Goal: Task Accomplishment & Management: Complete application form

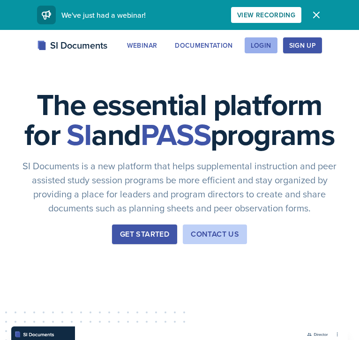
click at [273, 43] on button "Login" at bounding box center [260, 45] width 33 height 16
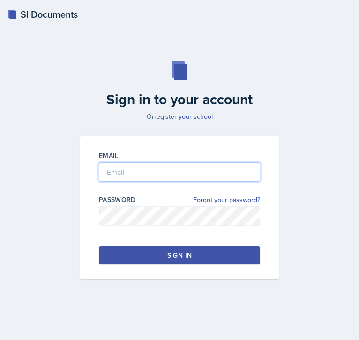
type input "[PERSON_NAME][EMAIL_ADDRESS][DOMAIN_NAME]"
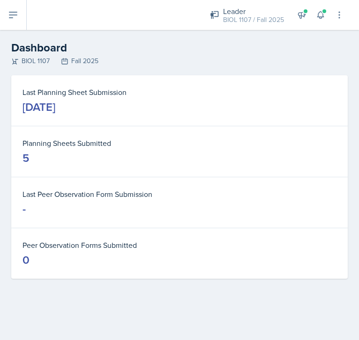
click at [14, 5] on button at bounding box center [13, 15] width 27 height 30
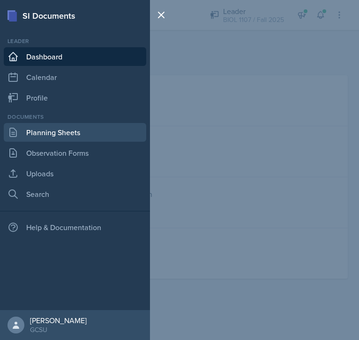
click at [63, 133] on link "Planning Sheets" at bounding box center [75, 132] width 142 height 19
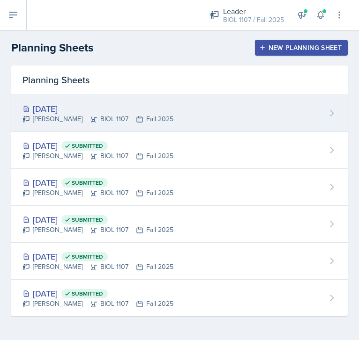
click at [214, 103] on div "[DATE] [PERSON_NAME] BIOL 1107 Fall 2025" at bounding box center [179, 113] width 336 height 37
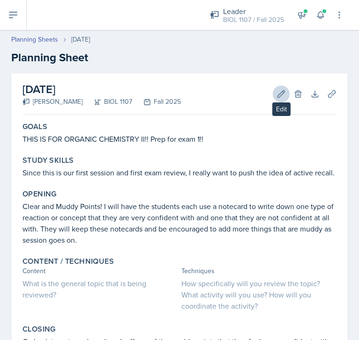
click at [281, 96] on icon at bounding box center [280, 93] width 9 height 9
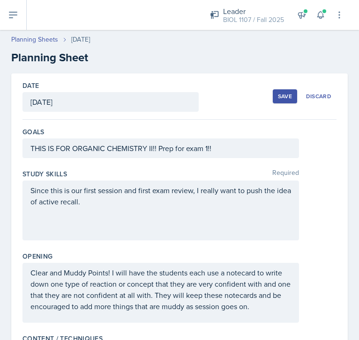
click at [77, 99] on div "[DATE]" at bounding box center [110, 102] width 176 height 20
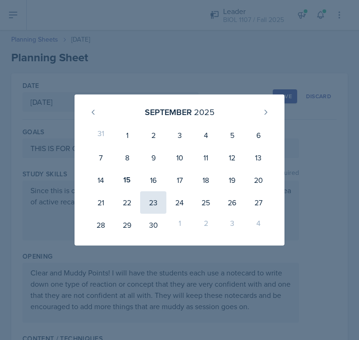
click at [153, 206] on div "23" at bounding box center [153, 203] width 26 height 22
type input "[DATE]"
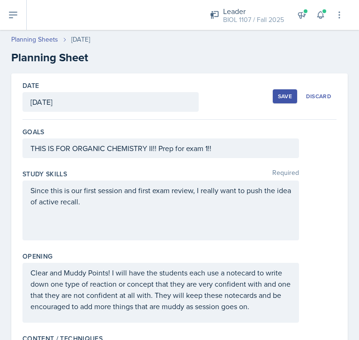
click at [280, 95] on div "Save" at bounding box center [285, 96] width 14 height 7
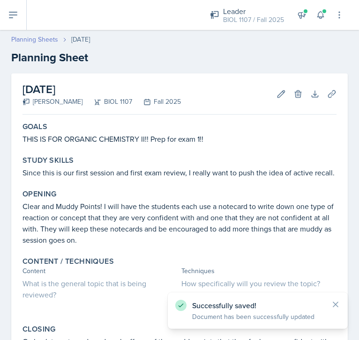
click at [35, 41] on link "Planning Sheets" at bounding box center [34, 40] width 47 height 10
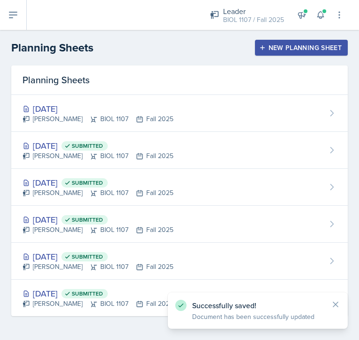
click at [287, 47] on div "New Planning Sheet" at bounding box center [301, 47] width 81 height 7
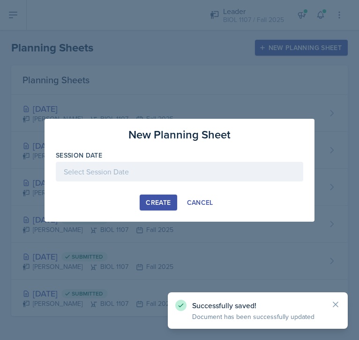
click at [122, 166] on div at bounding box center [179, 172] width 247 height 20
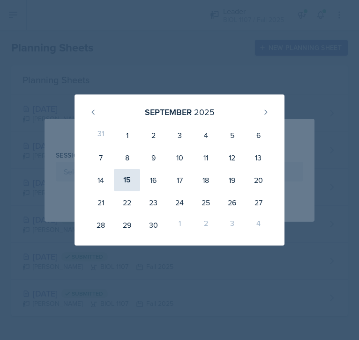
click at [125, 180] on div "15" at bounding box center [127, 180] width 26 height 22
type input "[DATE]"
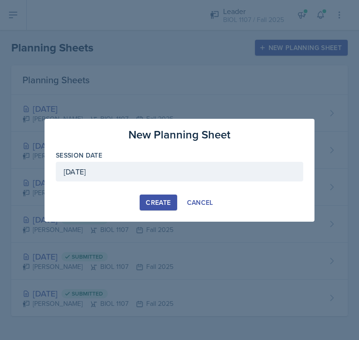
click at [155, 205] on div "Create" at bounding box center [158, 202] width 25 height 7
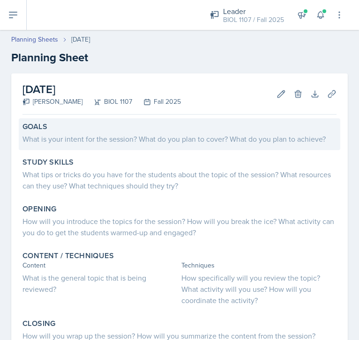
click at [126, 140] on div "What is your intent for the session? What do you plan to cover? What do you pla…" at bounding box center [179, 138] width 314 height 11
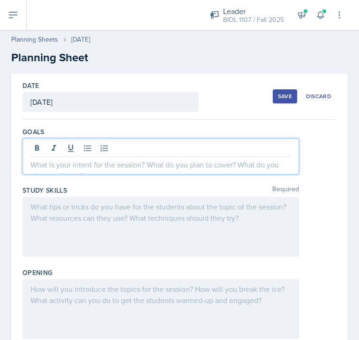
click at [120, 150] on div at bounding box center [160, 157] width 276 height 36
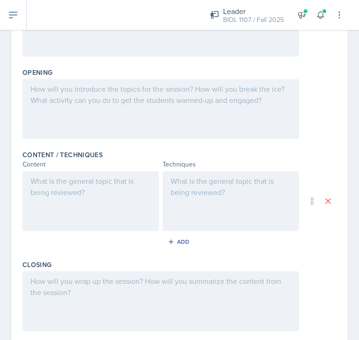
scroll to position [202, 0]
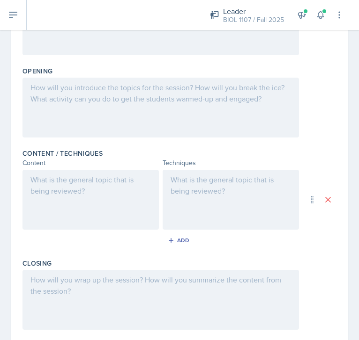
click at [102, 199] on div at bounding box center [90, 200] width 136 height 60
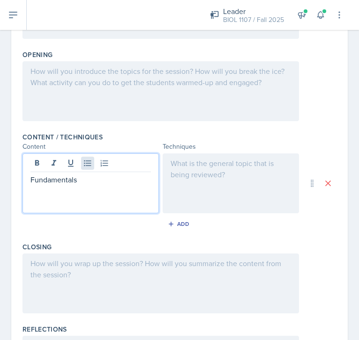
click at [91, 165] on icon at bounding box center [87, 163] width 9 height 9
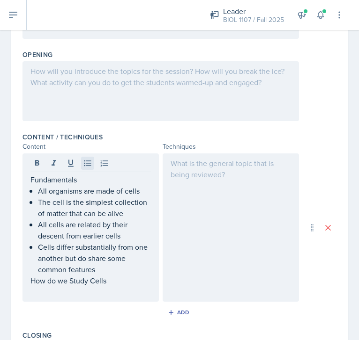
click at [84, 161] on icon at bounding box center [87, 164] width 7 height 6
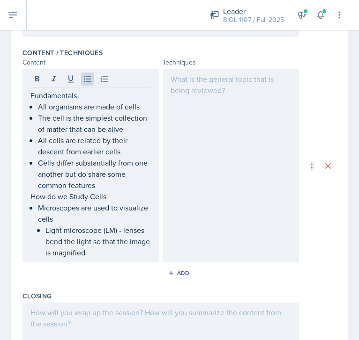
scroll to position [288, 0]
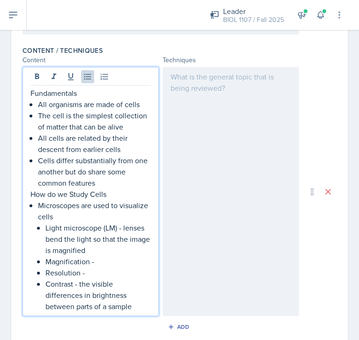
click at [106, 262] on p "Magnification -" at bounding box center [97, 261] width 105 height 11
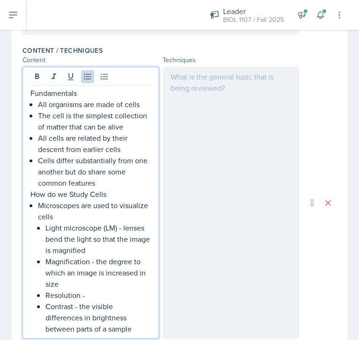
click at [106, 295] on p "Resolution -" at bounding box center [97, 295] width 105 height 11
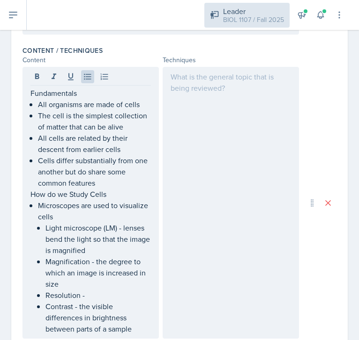
click at [278, 4] on div "Leader BIOL 1107 / Fall 2025" at bounding box center [246, 15] width 85 height 25
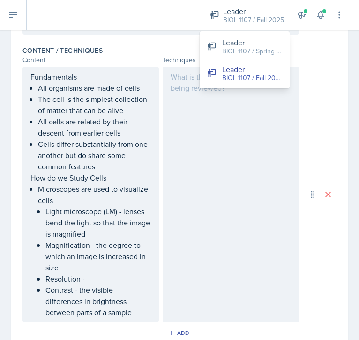
click at [121, 271] on p "Magnification - the degree to which an image is increased in size" at bounding box center [97, 257] width 105 height 34
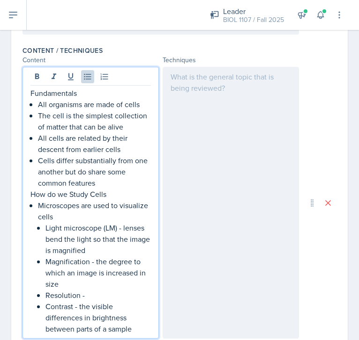
click at [112, 296] on p "Resolution -" at bounding box center [97, 295] width 105 height 11
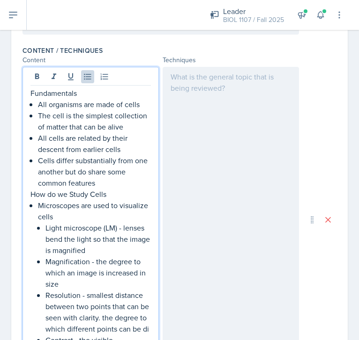
scroll to position [296, 0]
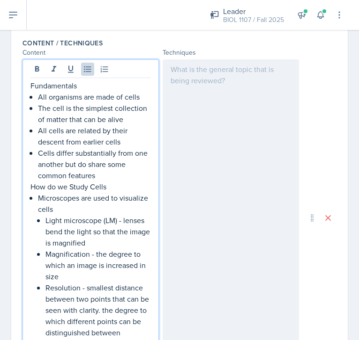
click at [66, 323] on p "Resolution - smallest distance between two points that can be seen with clarity…" at bounding box center [97, 310] width 105 height 56
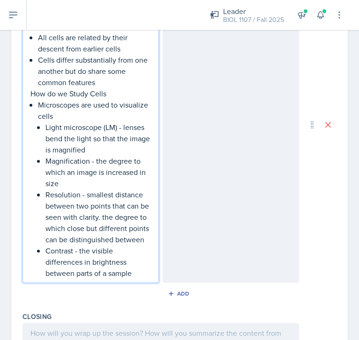
scroll to position [390, 0]
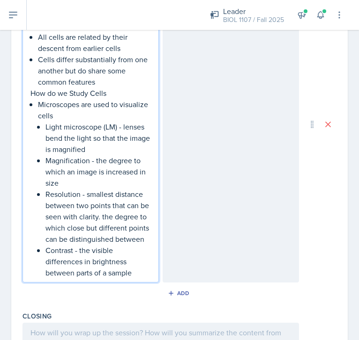
click at [137, 274] on p "Contrast - the visible differences in brightness between parts of a sample" at bounding box center [97, 262] width 105 height 34
click at [100, 148] on p "Light microscope (LM) - lenses bend the light so that the image is magnified" at bounding box center [97, 138] width 105 height 34
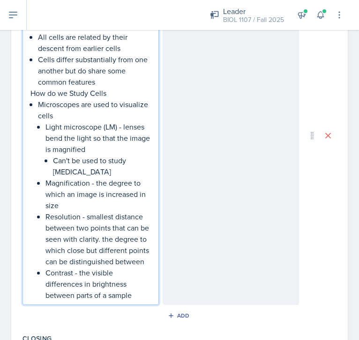
click at [144, 297] on p "Contrast - the visible differences in brightness between parts of a sample" at bounding box center [97, 284] width 105 height 34
click at [43, 182] on li "Microscopes are used to visualize cells Light microscope (LM) - lenses bend the…" at bounding box center [94, 200] width 113 height 202
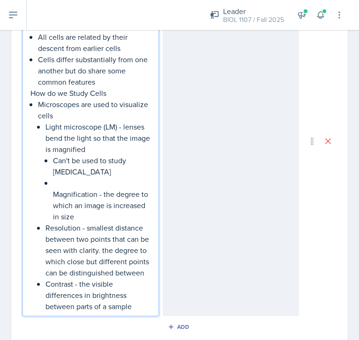
click at [52, 186] on li "Light microscope (LM) - lenses bend the light so that the image is magnified Ca…" at bounding box center [97, 171] width 105 height 101
click at [54, 196] on p "Magnification - the degree to which an image is increased in size" at bounding box center [102, 206] width 98 height 34
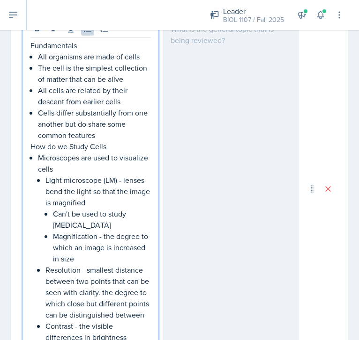
scroll to position [258, 0]
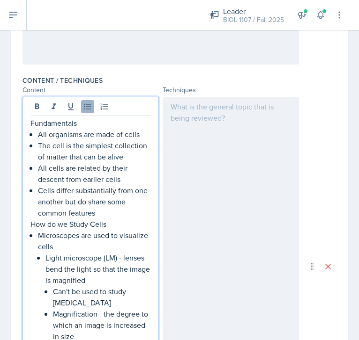
click at [89, 102] on icon at bounding box center [87, 106] width 9 height 9
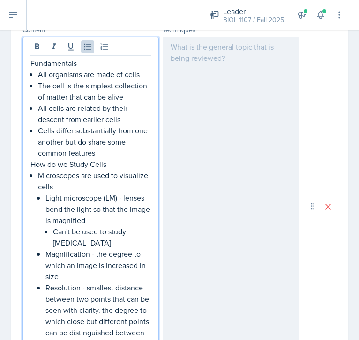
scroll to position [319, 0]
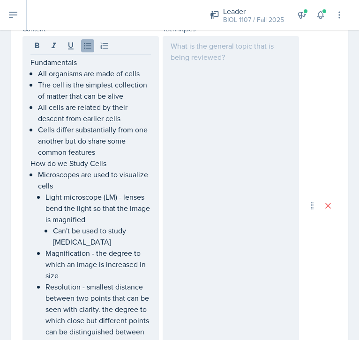
click at [89, 45] on icon at bounding box center [87, 45] width 9 height 9
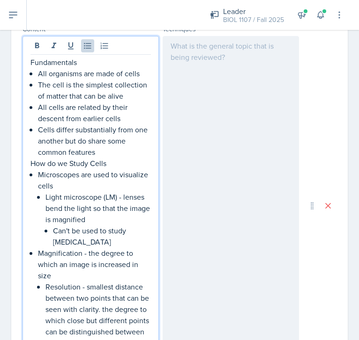
click at [45, 285] on li "Magnification - the degree to which an image is increased in size Resolution - …" at bounding box center [94, 310] width 113 height 124
click at [88, 51] on button at bounding box center [87, 45] width 13 height 13
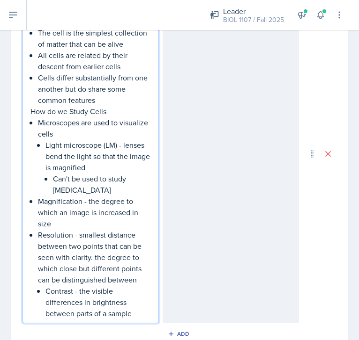
scroll to position [379, 0]
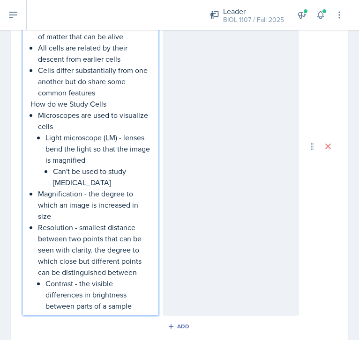
click at [43, 286] on li "Resolution - smallest distance between two points that can be seen with clarity…" at bounding box center [94, 267] width 113 height 90
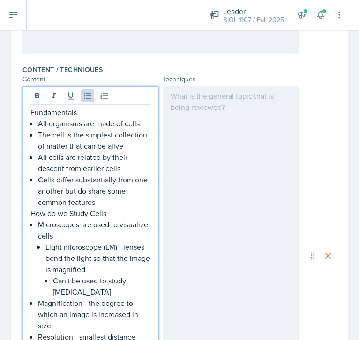
scroll to position [245, 0]
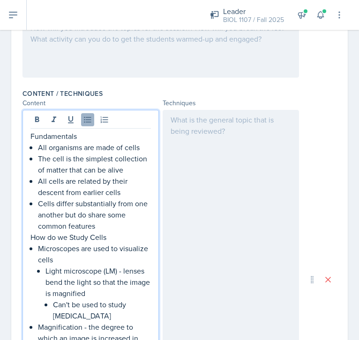
click at [83, 118] on icon at bounding box center [87, 119] width 9 height 9
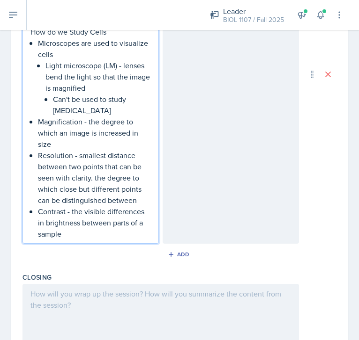
scroll to position [476, 0]
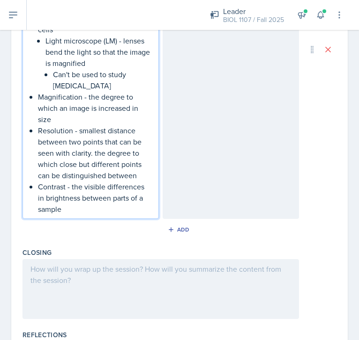
click at [75, 221] on div "Content / Techniques Content Techniques Fundamentals All organisms are made of …" at bounding box center [179, 50] width 314 height 390
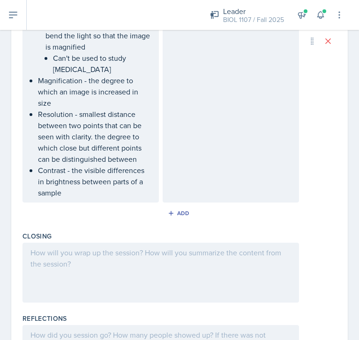
click at [75, 199] on div "Fundamentals All organisms are made of cells The cell is the simplest collectio…" at bounding box center [90, 41] width 136 height 323
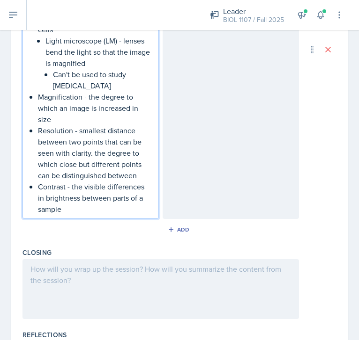
click at [74, 209] on p "Contrast - the visible differences in brightness between parts of a sample" at bounding box center [94, 198] width 113 height 34
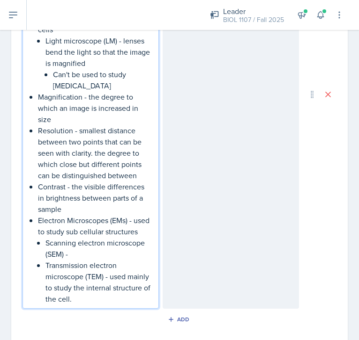
click at [146, 230] on p "Electron Microscopes (EMs) - used to study sub cellular structures" at bounding box center [94, 226] width 113 height 22
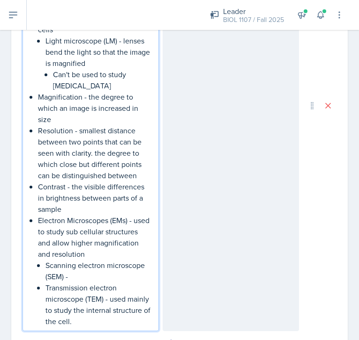
click at [95, 279] on p "Scanning electron microscope (SEM) -" at bounding box center [97, 271] width 105 height 22
click at [96, 104] on p "Magnification - the degree to which an image is increased in size" at bounding box center [94, 108] width 113 height 34
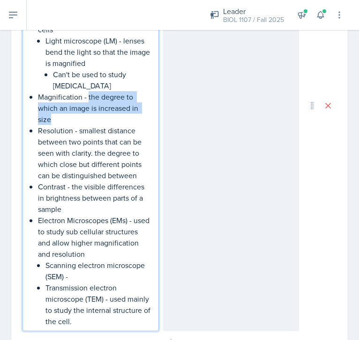
drag, startPoint x: 72, startPoint y: 116, endPoint x: 88, endPoint y: 97, distance: 24.5
click at [88, 97] on p "Magnification - the degree to which an image is increased in size" at bounding box center [94, 108] width 113 height 34
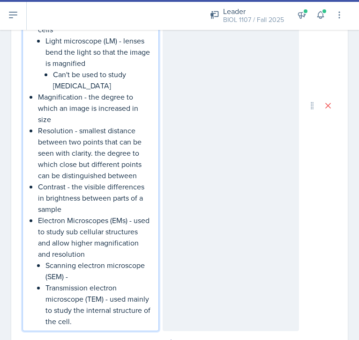
click at [81, 125] on p "Resolution - smallest distance between two points that can be seen with clarity…" at bounding box center [94, 153] width 113 height 56
click at [68, 123] on p "Magnification - the degree to which an image is increased in size" at bounding box center [94, 108] width 113 height 34
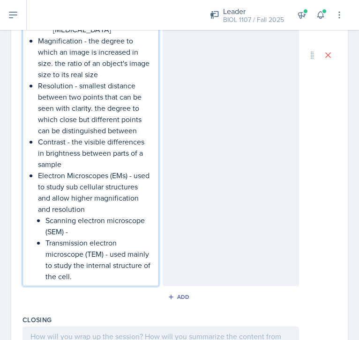
scroll to position [545, 0]
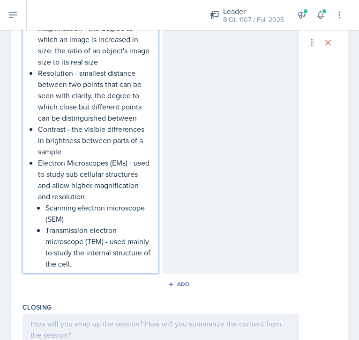
click at [83, 260] on p "Transmission electron microscope (TEM) - used mainly to study the internal stru…" at bounding box center [97, 247] width 105 height 45
click at [92, 220] on p "Scanning electron microscope (SEM) -" at bounding box center [97, 213] width 105 height 22
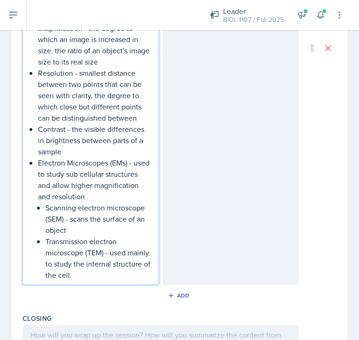
click at [142, 105] on p "Resolution - smallest distance between two points that can be seen with clarity…" at bounding box center [94, 95] width 113 height 56
click at [139, 118] on p "can be distinguished between" at bounding box center [94, 117] width 113 height 11
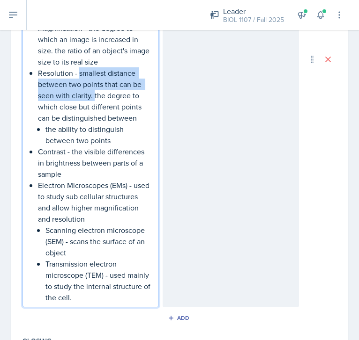
drag, startPoint x: 93, startPoint y: 96, endPoint x: 78, endPoint y: 72, distance: 28.4
click at [78, 72] on p "Resolution - smallest distance between two points that can be seen with clarity…" at bounding box center [94, 89] width 113 height 45
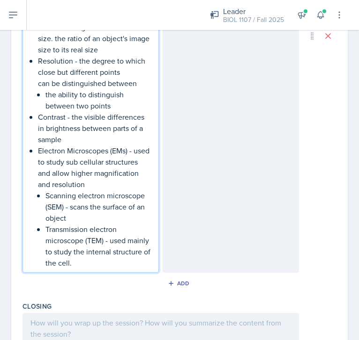
scroll to position [561, 0]
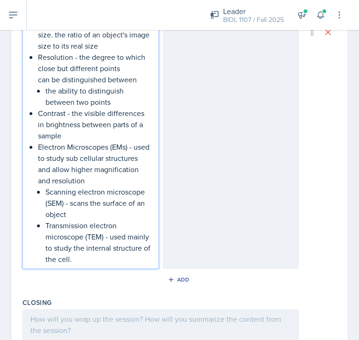
click at [92, 218] on p "Scanning electron microscope (SEM) - scans the surface of an object" at bounding box center [97, 203] width 105 height 34
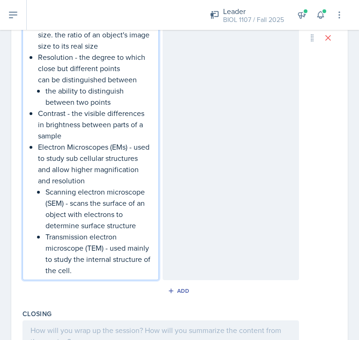
click at [96, 269] on p "Transmission electron microscope (TEM) - used mainly to study the internal stru…" at bounding box center [97, 253] width 105 height 45
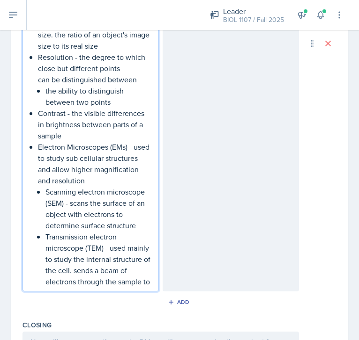
click at [113, 283] on p "Transmission electron microscope (TEM) - used mainly to study the internal stru…" at bounding box center [97, 259] width 105 height 56
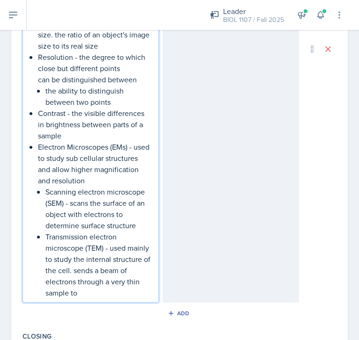
click at [88, 296] on p "Transmission electron microscope (TEM) - used mainly to study the internal stru…" at bounding box center [97, 264] width 105 height 67
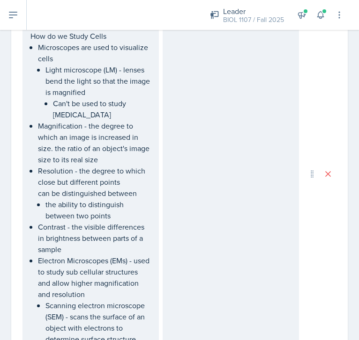
scroll to position [446, 0]
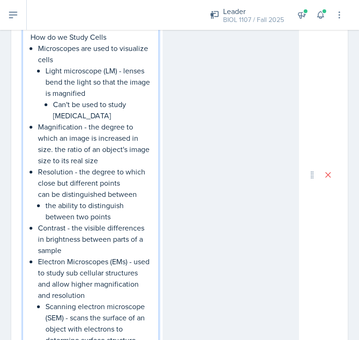
click at [93, 118] on p "Can't be used to study [MEDICAL_DATA]" at bounding box center [102, 110] width 98 height 22
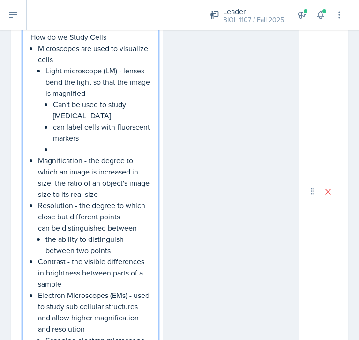
click at [126, 129] on p "can label cells with fluorscent markers" at bounding box center [102, 132] width 98 height 22
click at [68, 149] on p at bounding box center [102, 149] width 98 height 11
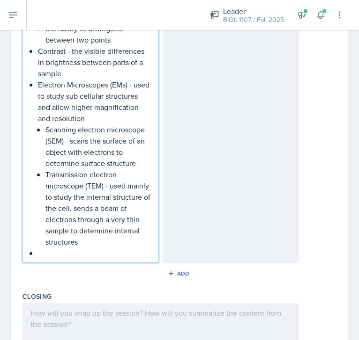
scroll to position [698, 0]
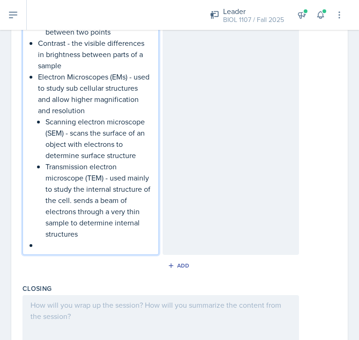
click at [57, 244] on p at bounding box center [94, 245] width 113 height 11
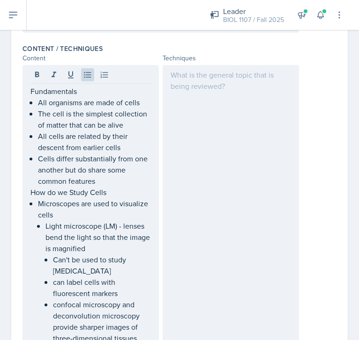
scroll to position [297, 0]
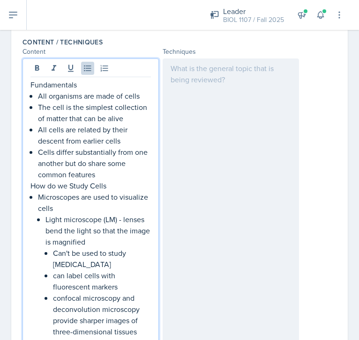
click at [97, 174] on p "Cells differ substantially from one another but do share some common features" at bounding box center [94, 164] width 113 height 34
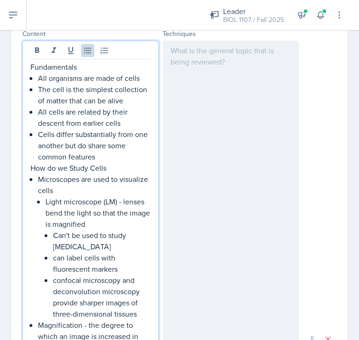
scroll to position [315, 0]
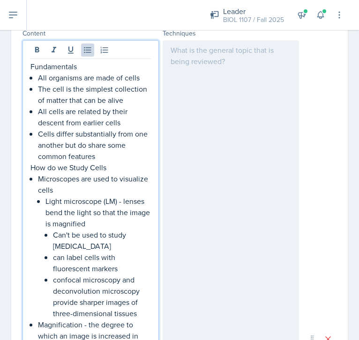
click at [39, 182] on p "Microscopes are used to visualize cells" at bounding box center [94, 184] width 113 height 22
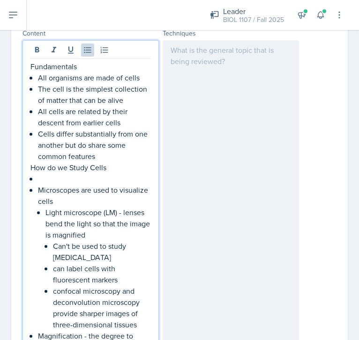
click at [44, 179] on p at bounding box center [94, 178] width 113 height 11
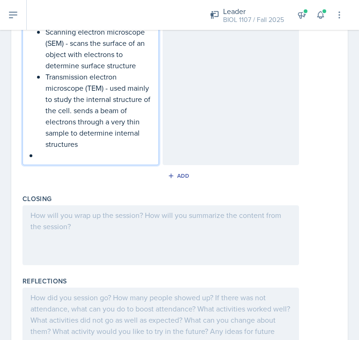
scroll to position [824, 0]
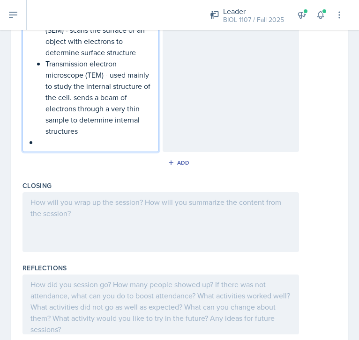
click at [49, 144] on p at bounding box center [94, 142] width 113 height 11
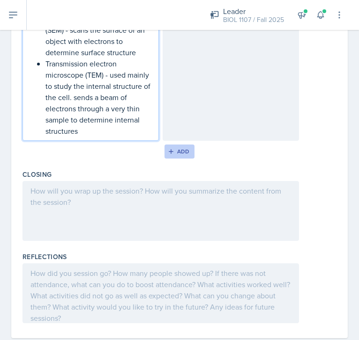
click at [178, 148] on div "Add" at bounding box center [180, 151] width 20 height 7
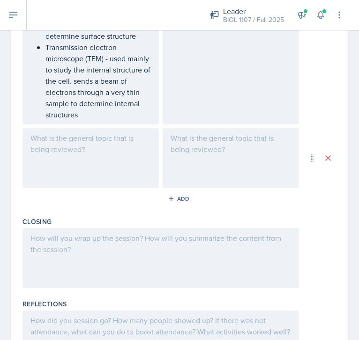
click at [84, 150] on div at bounding box center [90, 158] width 136 height 60
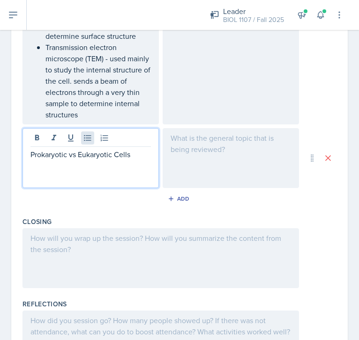
click at [89, 139] on icon at bounding box center [87, 137] width 9 height 9
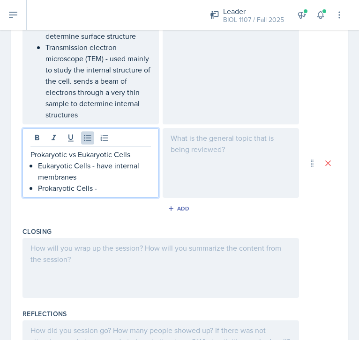
click at [83, 178] on p "Eukaryotic Cells - have internal membranes" at bounding box center [94, 171] width 113 height 22
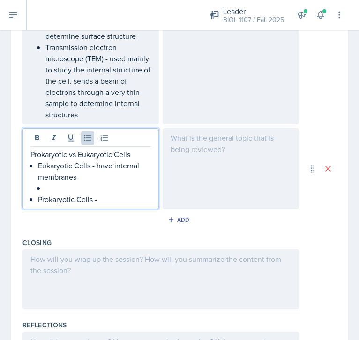
click at [114, 199] on p "Prokaryotic Cells -" at bounding box center [94, 199] width 113 height 11
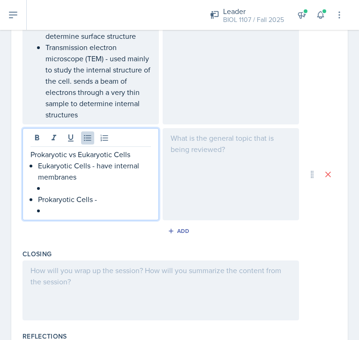
click at [37, 167] on div "Prokaryotic vs Eukaryotic Cells Eukaryotic Cells - have internal membranes Prok…" at bounding box center [90, 182] width 120 height 67
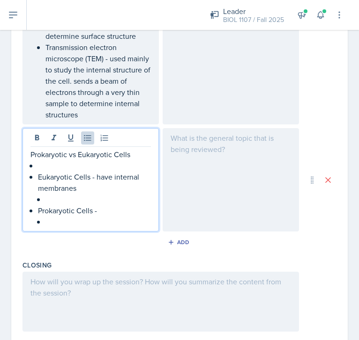
click at [43, 163] on p at bounding box center [94, 165] width 113 height 11
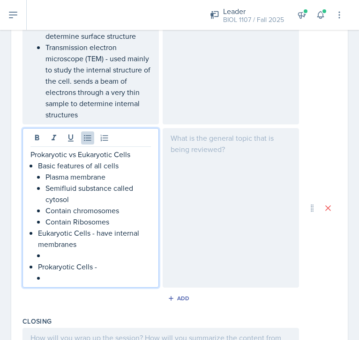
click at [74, 278] on p at bounding box center [97, 278] width 105 height 11
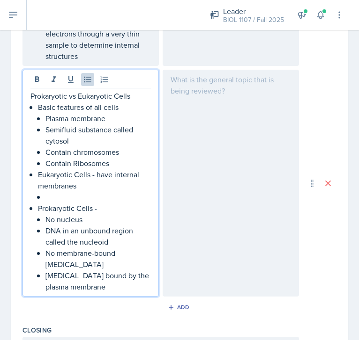
scroll to position [898, 0]
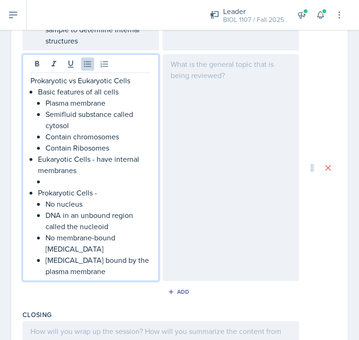
click at [66, 177] on p at bounding box center [97, 181] width 105 height 11
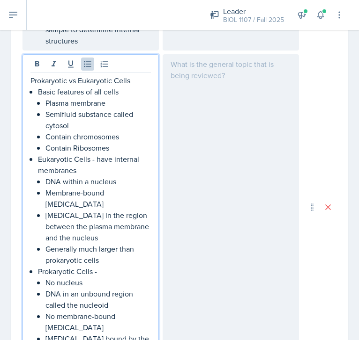
click at [121, 103] on p "Plasma membrane" at bounding box center [97, 102] width 105 height 11
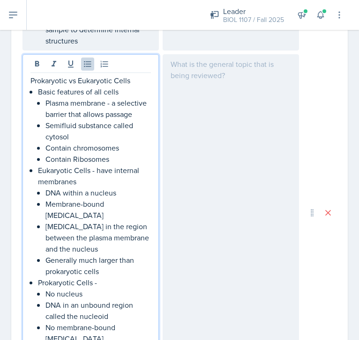
click at [103, 118] on p "Plasma membrane - a selective barrier that allows passage" at bounding box center [97, 108] width 105 height 22
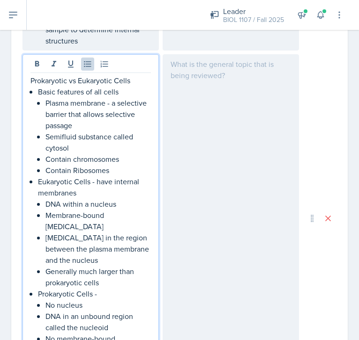
click at [98, 131] on p "Plasma membrane - a selective barrier that allows selective passage" at bounding box center [97, 114] width 105 height 34
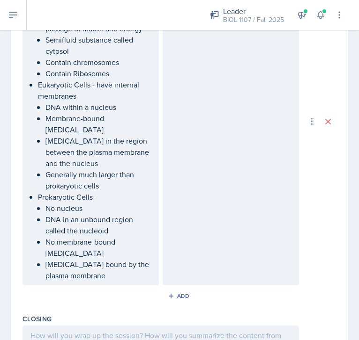
scroll to position [1019, 0]
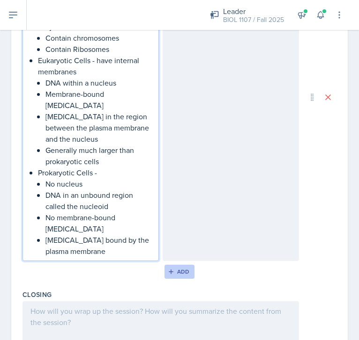
click at [177, 268] on div "Add" at bounding box center [180, 271] width 20 height 7
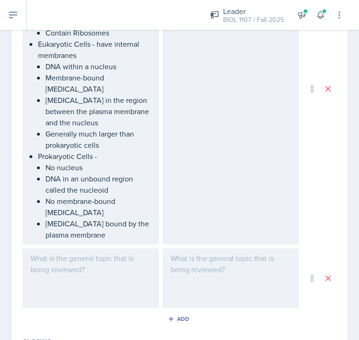
click at [99, 262] on div at bounding box center [90, 279] width 136 height 60
click at [87, 254] on icon at bounding box center [87, 258] width 9 height 9
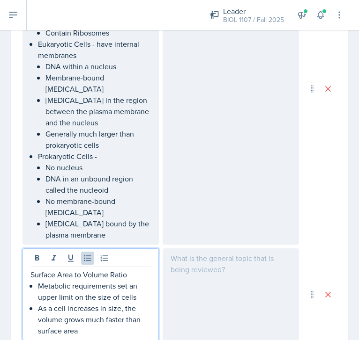
click at [129, 68] on li "Eukaryotic Cells - have internal membranes DNA within a nucleus Membrane-bound …" at bounding box center [94, 94] width 113 height 112
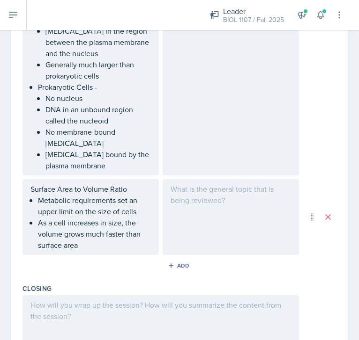
scroll to position [1106, 0]
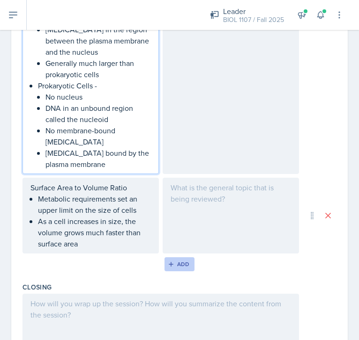
click at [172, 261] on icon "button" at bounding box center [171, 264] width 7 height 7
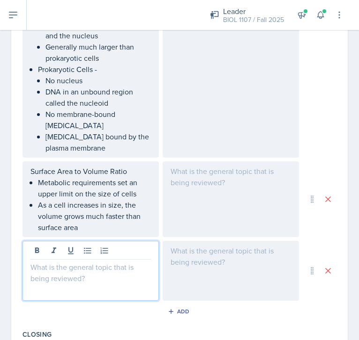
click at [97, 243] on div at bounding box center [90, 271] width 136 height 60
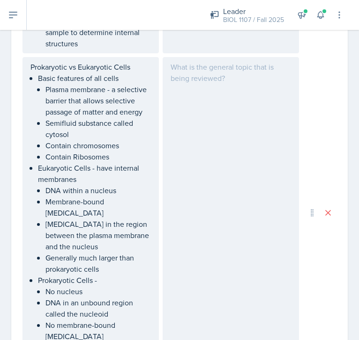
scroll to position [1077, 0]
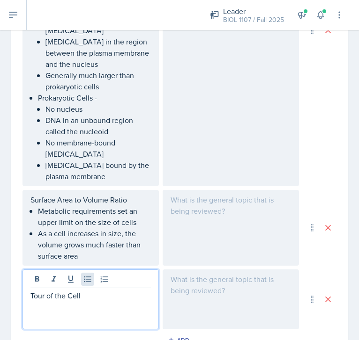
click at [84, 275] on icon at bounding box center [87, 279] width 9 height 9
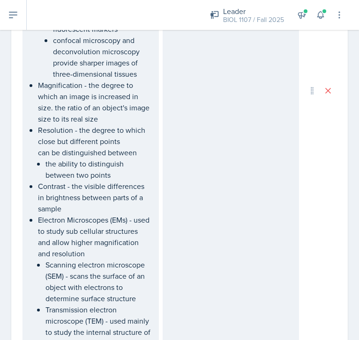
scroll to position [553, 0]
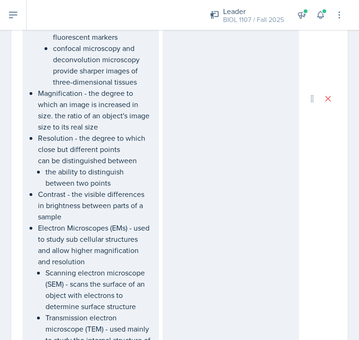
click at [70, 217] on p "Contrast - the visible differences in brightness between parts of a sample" at bounding box center [94, 206] width 113 height 34
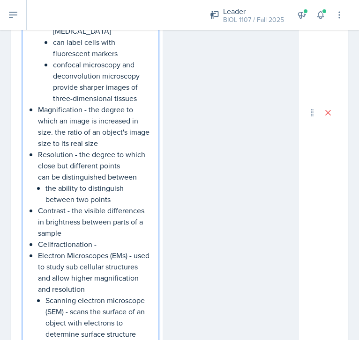
click at [50, 244] on p "Cellfractionation -" at bounding box center [94, 244] width 113 height 11
click at [130, 242] on p "Cell fractionation -" at bounding box center [94, 244] width 113 height 11
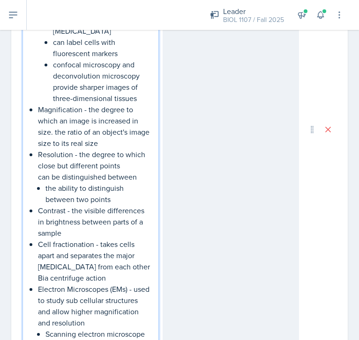
click at [134, 266] on p "Cell fractionation - takes cells apart and separates the major [MEDICAL_DATA] f…" at bounding box center [94, 261] width 113 height 45
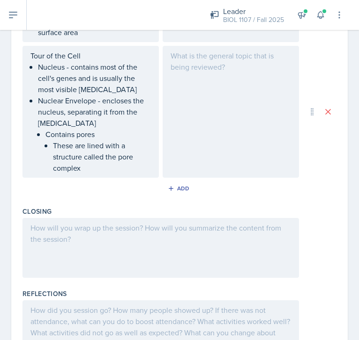
scroll to position [1363, 0]
click at [105, 154] on p "These are lined with a structure called the pore complex" at bounding box center [102, 157] width 98 height 34
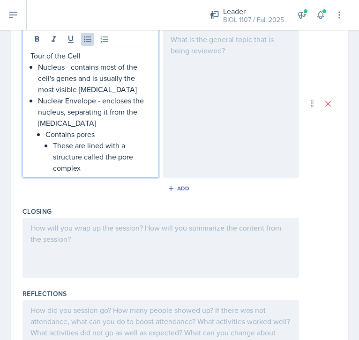
click at [101, 159] on p "These are lined with a structure called the pore complex" at bounding box center [102, 157] width 98 height 34
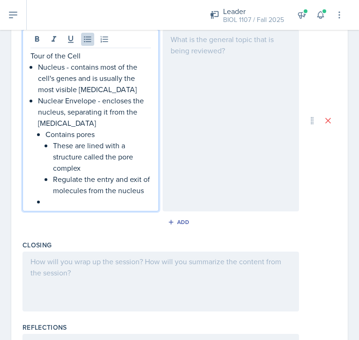
click at [35, 89] on div "Tour of the [MEDICAL_DATA] - contains most of the cell's genes and is usually t…" at bounding box center [90, 128] width 120 height 157
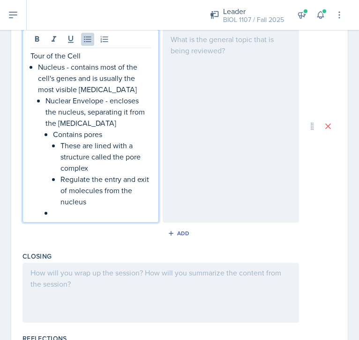
click at [59, 207] on p at bounding box center [102, 212] width 98 height 11
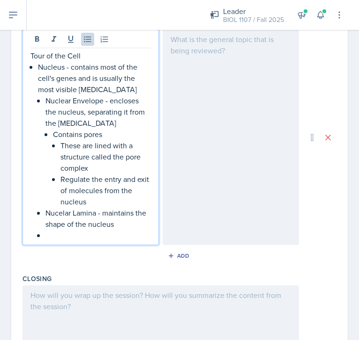
click at [60, 207] on p "Nucelar Lamina - maintains the shape of the nucleus" at bounding box center [97, 218] width 105 height 22
click at [65, 230] on p at bounding box center [97, 235] width 105 height 11
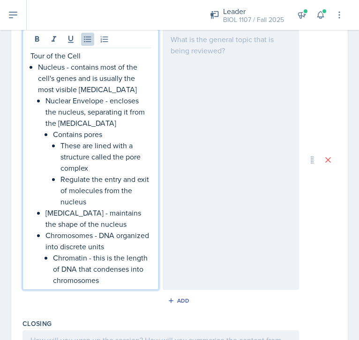
click at [126, 214] on p "[MEDICAL_DATA] - maintains the shape of the nucleus" at bounding box center [97, 218] width 105 height 22
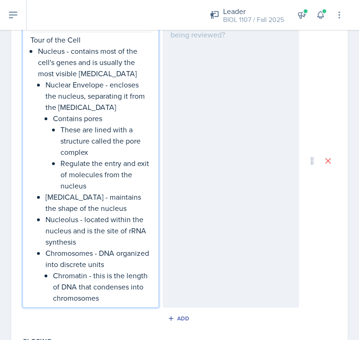
scroll to position [1379, 0]
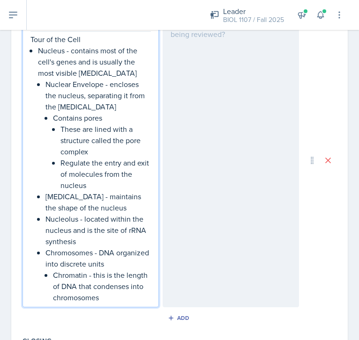
click at [300, 0] on div "Leader BIOL 1107 / Fall 2025 Leader BIOL 1107 / Spring 2025 Leader BIOL 1107 / …" at bounding box center [270, 15] width 147 height 30
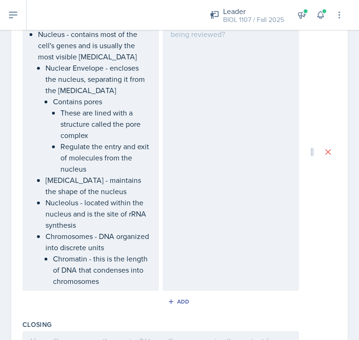
click at [115, 250] on li "Chromosomes - DNA organized into discrete units Chromatin - this is the length …" at bounding box center [97, 259] width 105 height 56
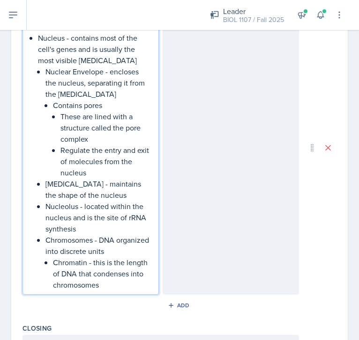
scroll to position [1396, 0]
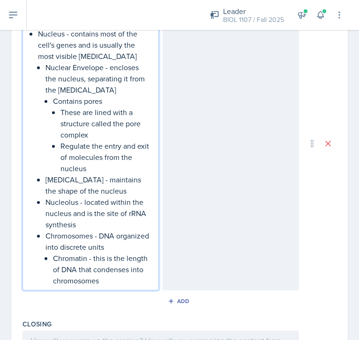
click at [78, 258] on p "Chromatin - this is the length of DNA that condenses into chromosomes" at bounding box center [102, 270] width 98 height 34
click at [114, 284] on p "Chromatin - this is the length of DNA and protein that condenses into chromosom…" at bounding box center [102, 270] width 98 height 34
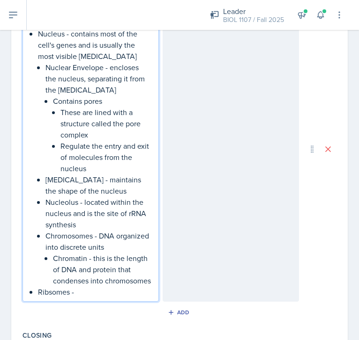
click at [57, 295] on p "Ribsomes -" at bounding box center [94, 292] width 113 height 11
click at [105, 294] on p "Ribosomes -" at bounding box center [94, 292] width 113 height 11
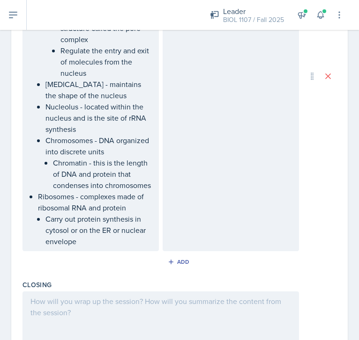
scroll to position [1538, 0]
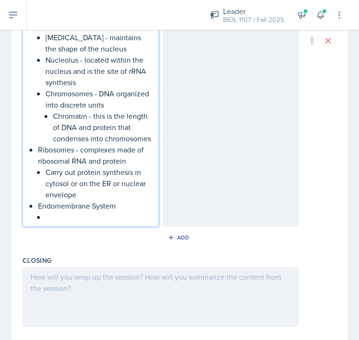
click at [73, 207] on p "Endomembrane System" at bounding box center [94, 205] width 113 height 11
click at [119, 204] on p "Endomembrane System" at bounding box center [94, 205] width 113 height 11
click at [104, 218] on p at bounding box center [97, 217] width 105 height 11
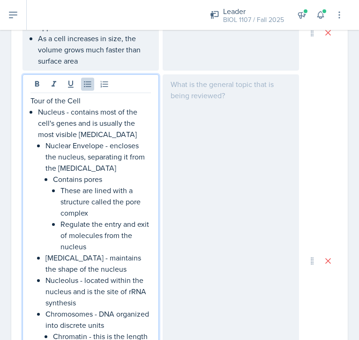
scroll to position [1178, 0]
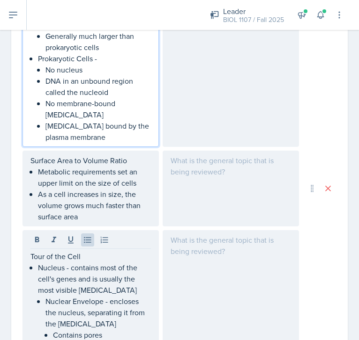
click at [113, 120] on p "[MEDICAL_DATA] bound by the plasma membrane" at bounding box center [97, 131] width 105 height 22
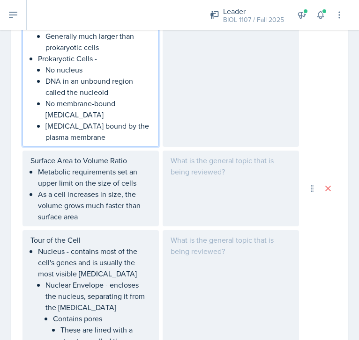
click at [114, 125] on p "[MEDICAL_DATA] bound by the plasma membrane" at bounding box center [97, 131] width 105 height 22
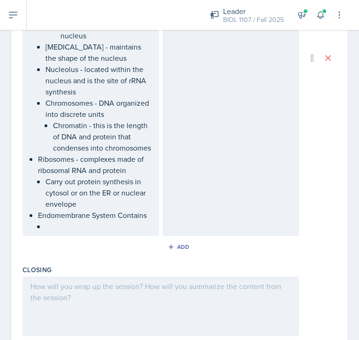
scroll to position [1559, 0]
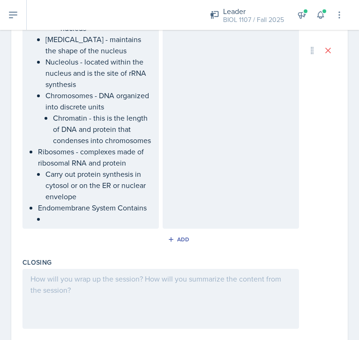
click at [66, 221] on li "Endomembrane System Contains" at bounding box center [94, 213] width 113 height 22
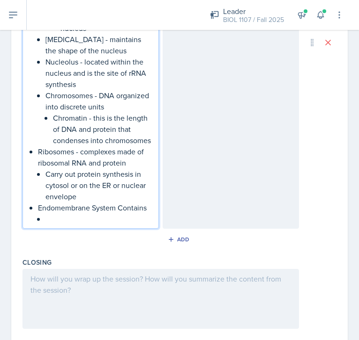
click at [63, 221] on p at bounding box center [97, 219] width 105 height 11
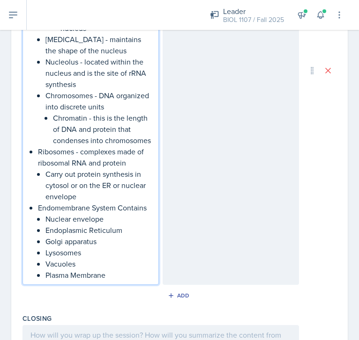
click at [148, 209] on p "Endomembrane System Contains" at bounding box center [94, 207] width 113 height 11
click at [118, 209] on p "Endomembrane System Contains" at bounding box center [94, 207] width 113 height 11
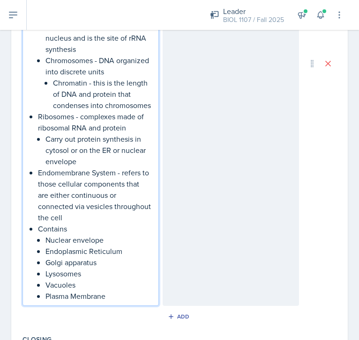
scroll to position [1595, 0]
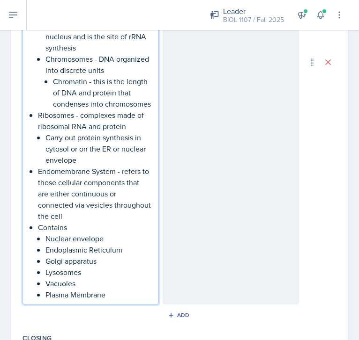
click at [44, 226] on p "Contains" at bounding box center [94, 227] width 113 height 11
click at [130, 251] on p "Endoplasmic Reticulum" at bounding box center [97, 249] width 105 height 11
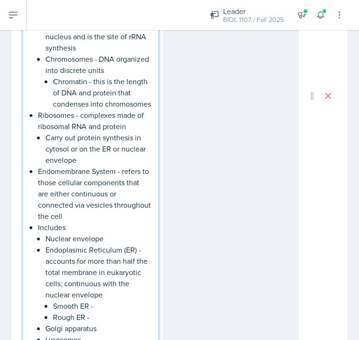
click at [107, 307] on p "Smooth ER -" at bounding box center [102, 306] width 98 height 11
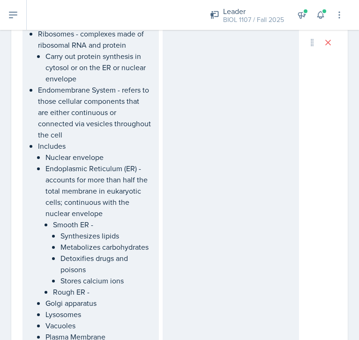
scroll to position [1743, 0]
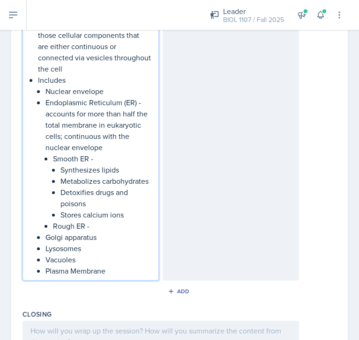
click at [102, 227] on p "Rough ER -" at bounding box center [102, 226] width 98 height 11
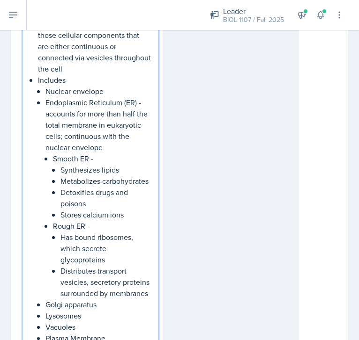
click at [88, 284] on p "Distributes transport vesicles, secretory proteins surrounded by membranes" at bounding box center [105, 283] width 90 height 34
click at [117, 307] on p "Distributes transport vesicles - secretory proteins surrounded by membranes" at bounding box center [105, 288] width 90 height 45
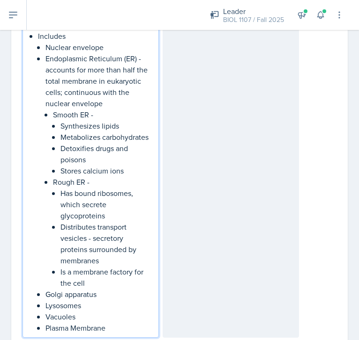
scroll to position [1789, 0]
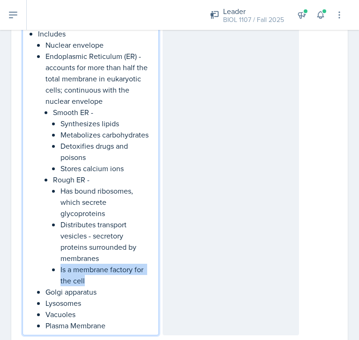
drag, startPoint x: 100, startPoint y: 281, endPoint x: 59, endPoint y: 269, distance: 43.0
click at [59, 269] on li "Rough ER - Has bound ribosomes, which secrete glycoproteins Distributes transpo…" at bounding box center [102, 230] width 98 height 112
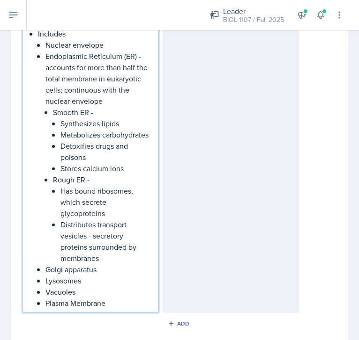
click at [117, 265] on p "Golgi apparatus" at bounding box center [97, 269] width 105 height 11
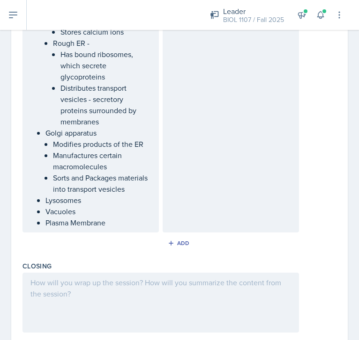
scroll to position [1926, 0]
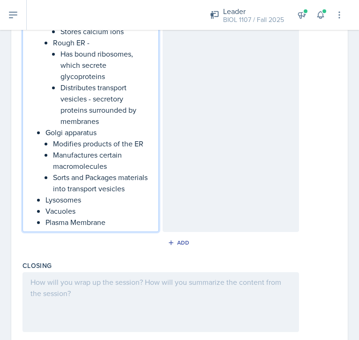
click at [98, 199] on p "Lysosomes" at bounding box center [97, 199] width 105 height 11
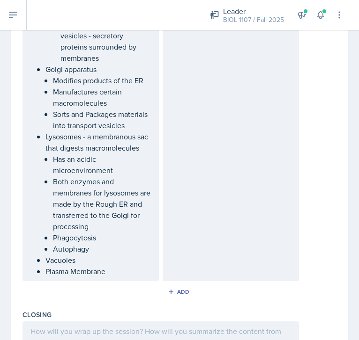
scroll to position [1990, 0]
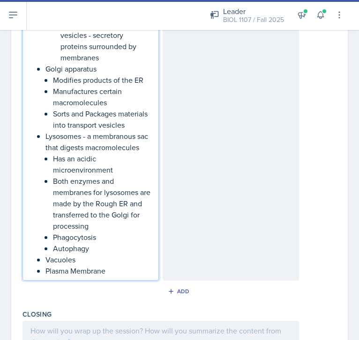
click at [85, 262] on p "Vacuoles" at bounding box center [97, 259] width 105 height 11
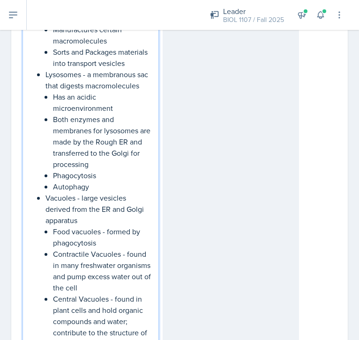
scroll to position [2063, 0]
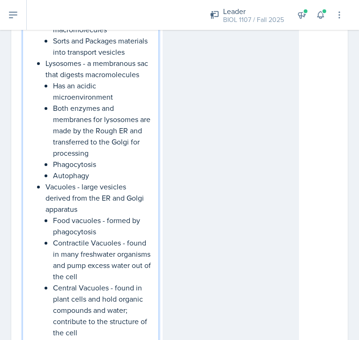
click at [77, 221] on p "Food vacuoles - formed by phagocytosis" at bounding box center [102, 226] width 98 height 22
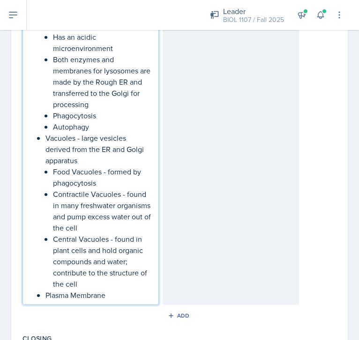
scroll to position [2122, 0]
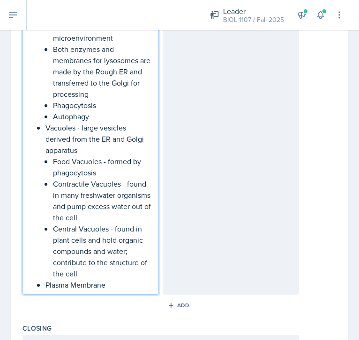
click at [88, 279] on p "Central Vacuoles - found in plant cells and hold organic compounds and water; c…" at bounding box center [102, 251] width 98 height 56
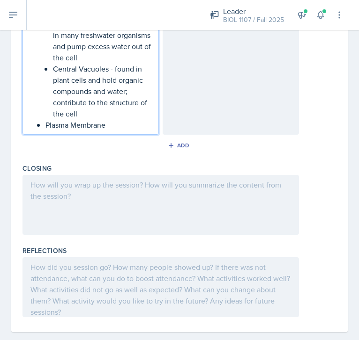
scroll to position [2297, 0]
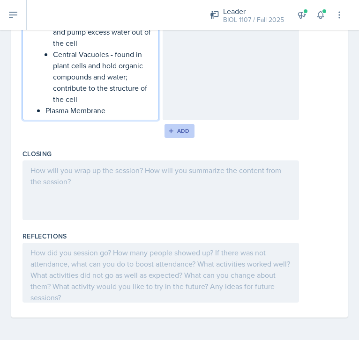
click at [178, 133] on div "Add" at bounding box center [180, 130] width 20 height 7
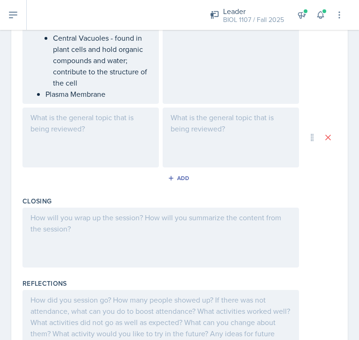
click at [76, 136] on div at bounding box center [90, 138] width 136 height 60
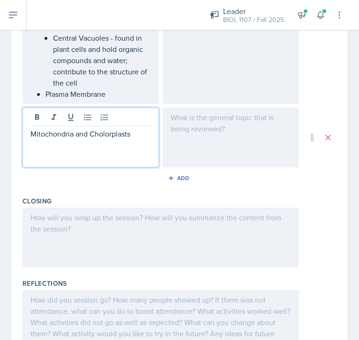
click at [101, 135] on p "Mitochondria and Cholorplasts" at bounding box center [90, 133] width 120 height 11
click at [53, 147] on p at bounding box center [90, 145] width 120 height 11
click at [85, 116] on icon at bounding box center [87, 117] width 9 height 9
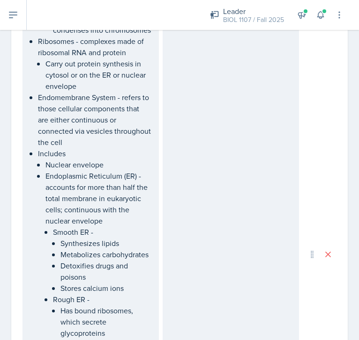
scroll to position [1542, 0]
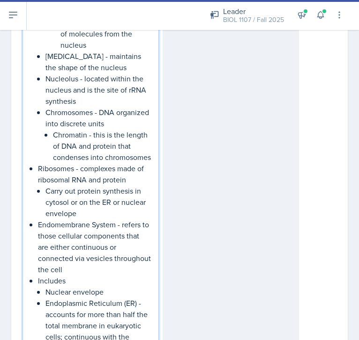
click at [89, 197] on p "Carry out protein synthesis in cytosol or on the ER or nuclear envelope" at bounding box center [97, 202] width 105 height 34
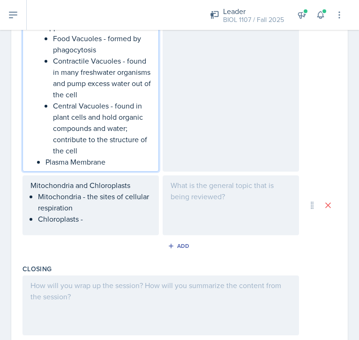
scroll to position [2302, 0]
click at [90, 216] on div "Mitochondria and Chloroplasts Mitochondria - the sites of cellular respiration …" at bounding box center [90, 205] width 136 height 60
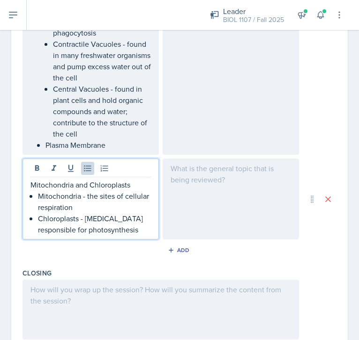
click at [85, 218] on p "Chloroplasts - [MEDICAL_DATA] responsible for photosynthesis" at bounding box center [94, 224] width 113 height 22
click at [145, 219] on p "Chloroplasts - [MEDICAL_DATA] responsible for photosynthesis" at bounding box center [94, 224] width 113 height 22
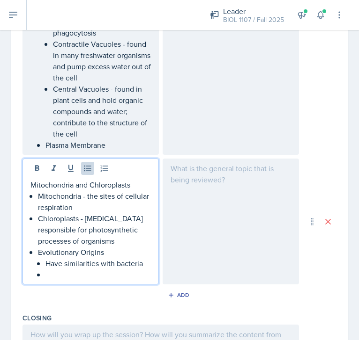
click at [55, 258] on p "Have similarities with bacteria" at bounding box center [97, 263] width 105 height 11
click at [65, 269] on p at bounding box center [97, 274] width 105 height 11
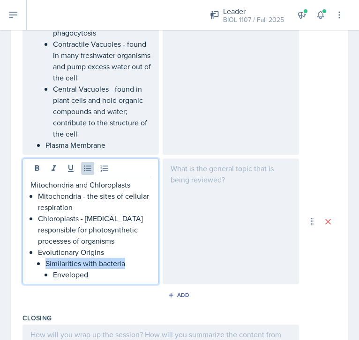
drag, startPoint x: 128, startPoint y: 254, endPoint x: 45, endPoint y: 254, distance: 82.4
click at [45, 258] on p "Similarities with bacteria" at bounding box center [97, 263] width 105 height 11
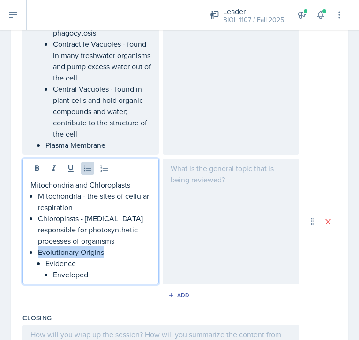
drag, startPoint x: 106, startPoint y: 241, endPoint x: 27, endPoint y: 241, distance: 79.1
click at [27, 241] on div "Mitochondria and Chloroplasts Mitochondria - the sites of cellular respiration …" at bounding box center [90, 222] width 136 height 126
click at [97, 269] on p "Enveloped" at bounding box center [102, 274] width 98 height 11
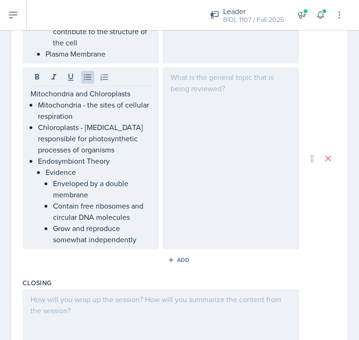
scroll to position [2397, 0]
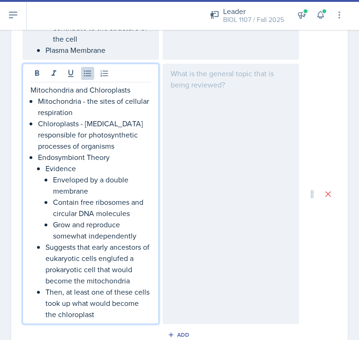
click at [88, 98] on p "Mitochondria - the sites of cellular respiration" at bounding box center [94, 107] width 113 height 22
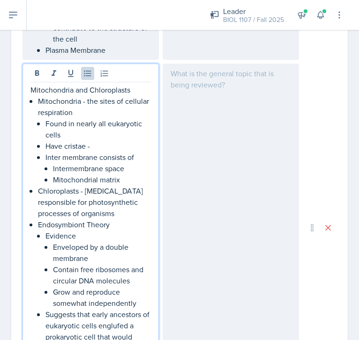
click at [109, 140] on p "Have cristae -" at bounding box center [97, 145] width 105 height 11
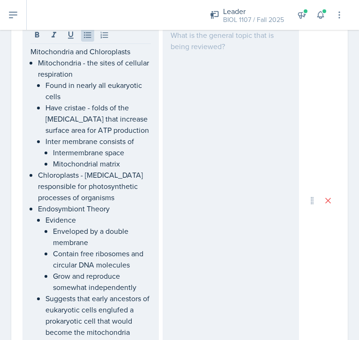
scroll to position [2436, 0]
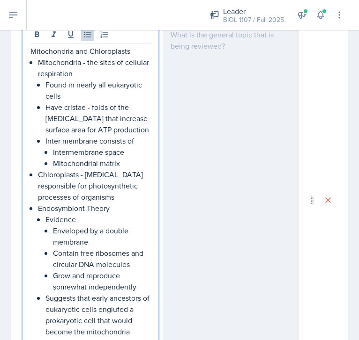
click at [124, 197] on p "Chloroplasts - [MEDICAL_DATA] responsible for photosynthetic processes of organ…" at bounding box center [94, 186] width 113 height 34
click at [120, 197] on p "Chloroplasts - [MEDICAL_DATA] responsible for photosynthetic processes of organ…" at bounding box center [94, 186] width 113 height 34
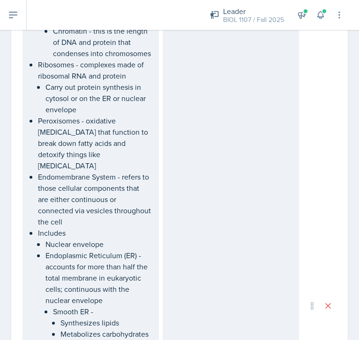
scroll to position [1589, 0]
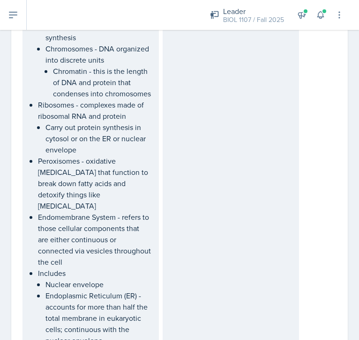
click at [144, 197] on p "Peroxisomes - oxidative [MEDICAL_DATA] that function to break down fatty acids …" at bounding box center [94, 183] width 113 height 56
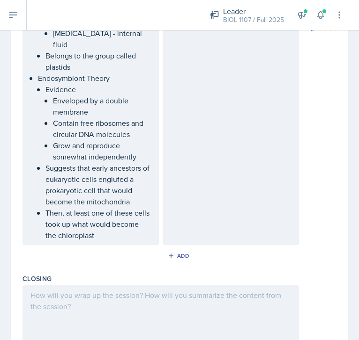
scroll to position [2692, 0]
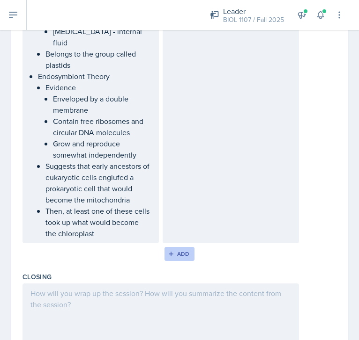
click at [176, 247] on button "Add" at bounding box center [179, 254] width 30 height 14
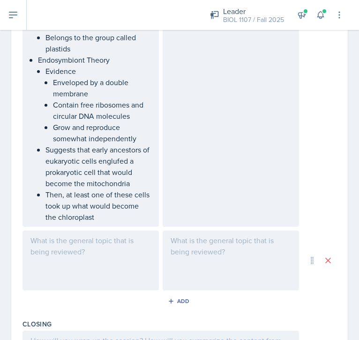
click at [117, 242] on div at bounding box center [90, 261] width 136 height 60
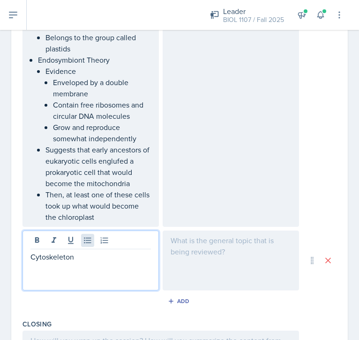
click at [89, 236] on icon at bounding box center [87, 240] width 9 height 9
click at [87, 263] on p at bounding box center [94, 268] width 113 height 11
click at [86, 251] on p "Cytoskeleton" at bounding box center [90, 256] width 120 height 11
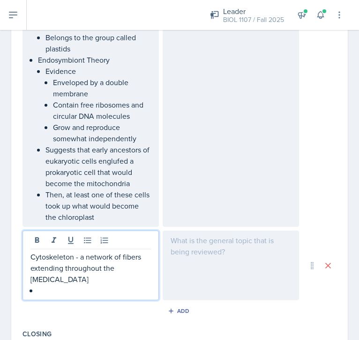
click at [79, 285] on p at bounding box center [94, 290] width 113 height 11
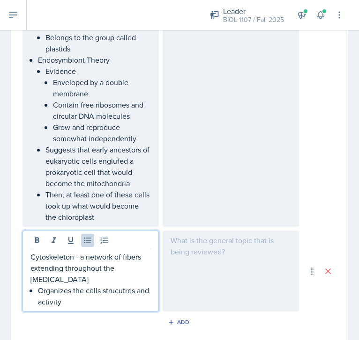
click at [118, 285] on p "Organizes the cells strucutres and activity" at bounding box center [94, 296] width 113 height 22
click at [71, 285] on p "Organizes the cells structures and activity" at bounding box center [94, 296] width 113 height 22
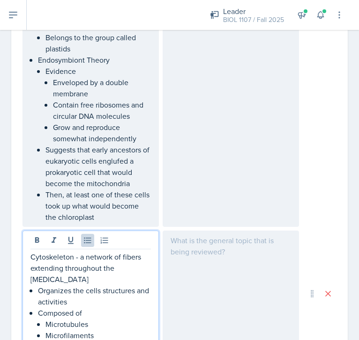
click at [82, 285] on p "Organizes the cells structures and activities" at bounding box center [94, 296] width 113 height 22
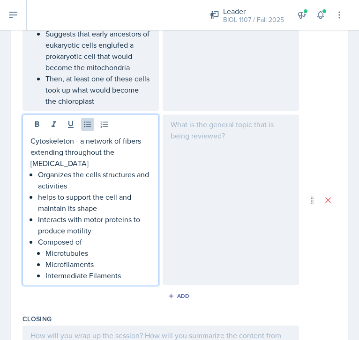
scroll to position [2814, 0]
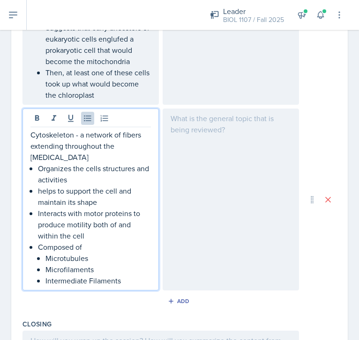
click at [111, 264] on p "Microfilaments" at bounding box center [97, 269] width 105 height 11
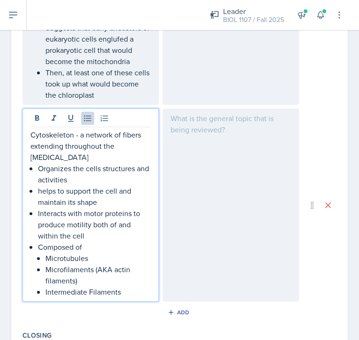
click at [99, 253] on p "Microtubules" at bounding box center [97, 258] width 105 height 11
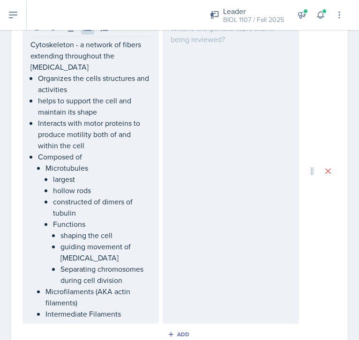
scroll to position [2901, 0]
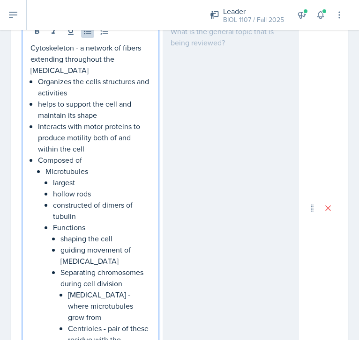
click at [83, 323] on p "Centrioles - pair of these residue with the [MEDICAL_DATA]" at bounding box center [109, 340] width 83 height 34
click at [112, 323] on p "Centrioles - pair of these reside with the [MEDICAL_DATA]" at bounding box center [109, 340] width 83 height 34
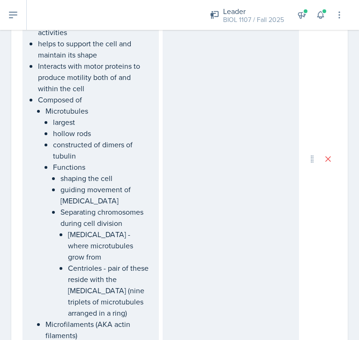
scroll to position [2968, 0]
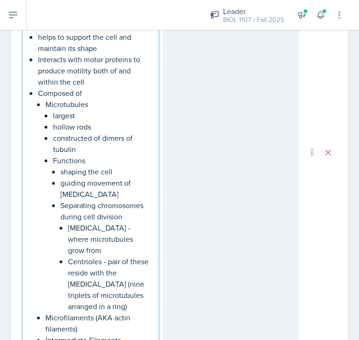
click at [107, 177] on p "guiding movement of [MEDICAL_DATA]" at bounding box center [105, 188] width 90 height 22
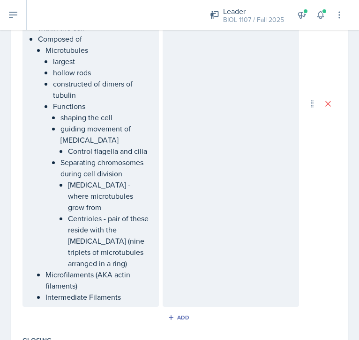
scroll to position [3023, 0]
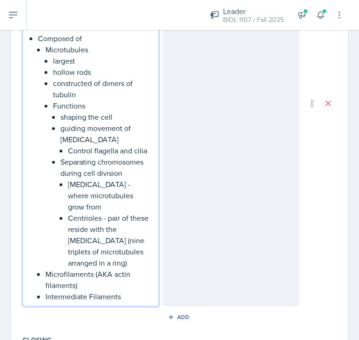
click at [104, 269] on p "Microfilaments (AKA actin filaments)" at bounding box center [97, 280] width 105 height 22
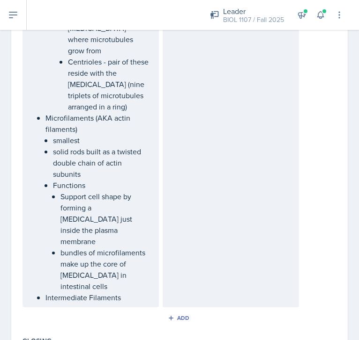
scroll to position [3182, 0]
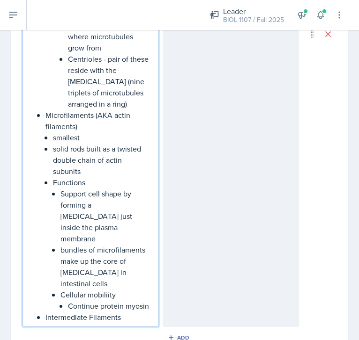
click at [90, 301] on p "Continue protein myosin" at bounding box center [109, 306] width 83 height 11
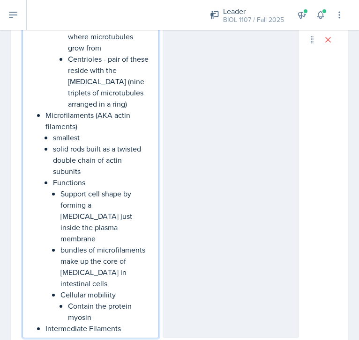
click at [108, 301] on p "Contain the protein myosin" at bounding box center [109, 312] width 83 height 22
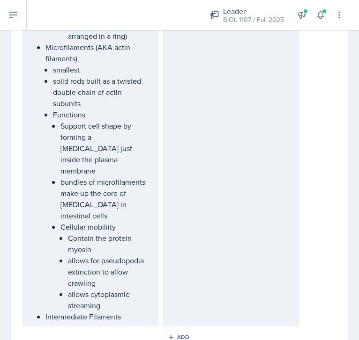
scroll to position [3252, 0]
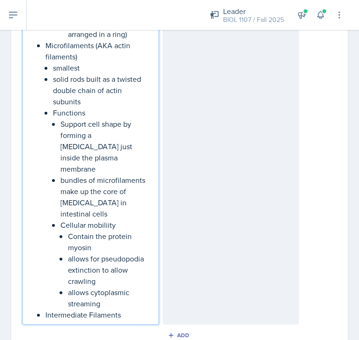
click at [127, 310] on p "Intermediate Filaments" at bounding box center [97, 315] width 105 height 11
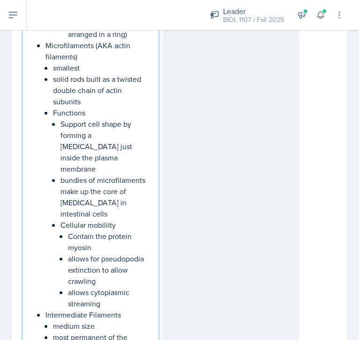
click at [52, 310] on li "Intermediate Filaments medium size most permanent of the cytoskeletal features …" at bounding box center [97, 343] width 105 height 67
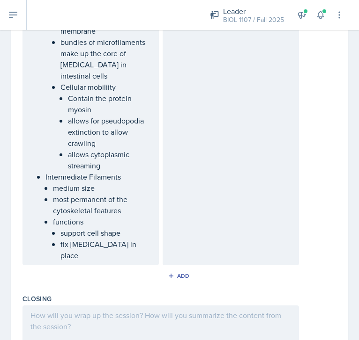
scroll to position [3437, 0]
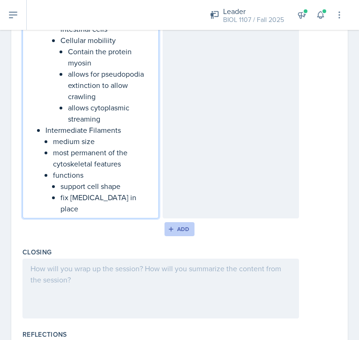
click at [176, 226] on div "Add" at bounding box center [180, 229] width 20 height 7
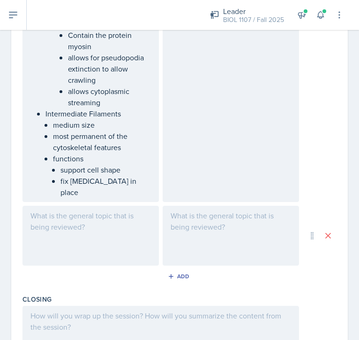
click at [106, 206] on div at bounding box center [90, 236] width 136 height 60
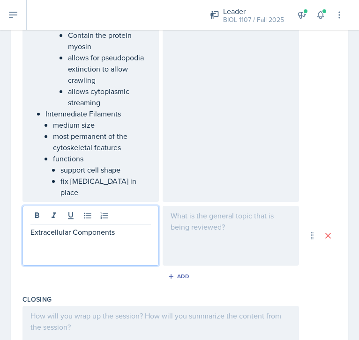
click at [104, 206] on div "Extracellular Components" at bounding box center [90, 236] width 136 height 60
click at [89, 211] on icon at bounding box center [87, 215] width 9 height 9
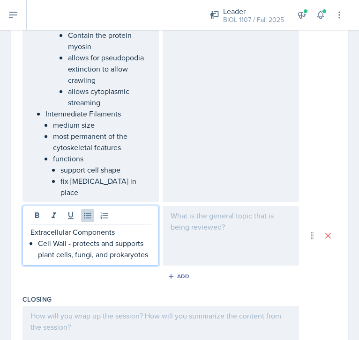
click at [105, 238] on p "Cell Wall - protects and supports plant cells, fungi, and prokaryotes" at bounding box center [94, 249] width 113 height 22
click at [132, 238] on p "Cell Wall - protects, supports plant cells, fungi, and prokaryotes" at bounding box center [94, 249] width 113 height 22
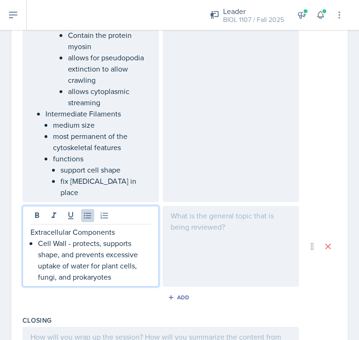
click at [131, 238] on p "Cell Wall - protects, supports shape, and prevents excessive uptake of water fo…" at bounding box center [94, 260] width 113 height 45
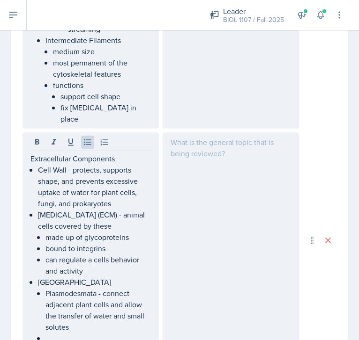
scroll to position [3512, 0]
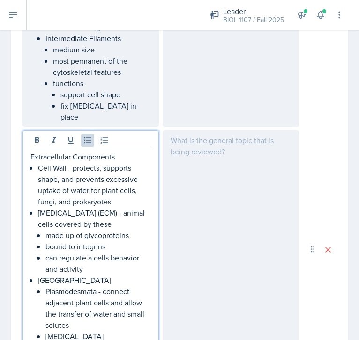
click at [103, 331] on p "[MEDICAL_DATA]" at bounding box center [97, 336] width 105 height 11
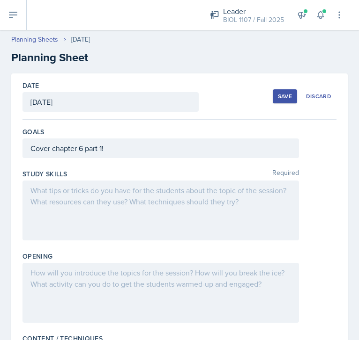
scroll to position [0, 0]
click at [284, 96] on div "Save" at bounding box center [285, 96] width 14 height 7
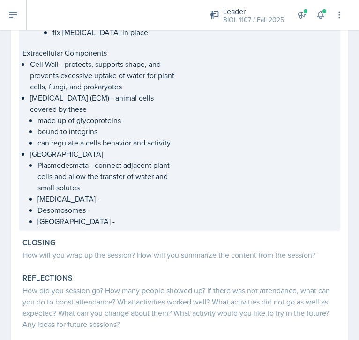
click at [155, 160] on p "Plasmodesmata - connect adjacent plant cells and allow the transfer of water an…" at bounding box center [107, 177] width 140 height 34
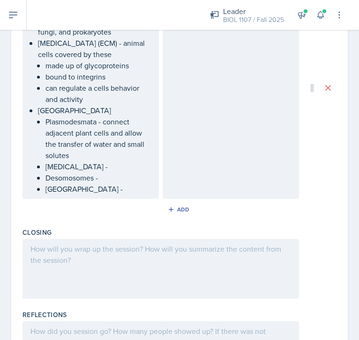
scroll to position [3581, 0]
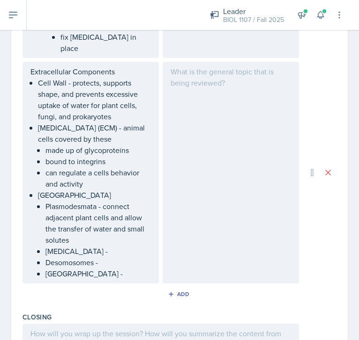
click at [112, 201] on ul "Plasmodesmata - connect adjacent plant cells and allow the transfer of water an…" at bounding box center [97, 240] width 105 height 79
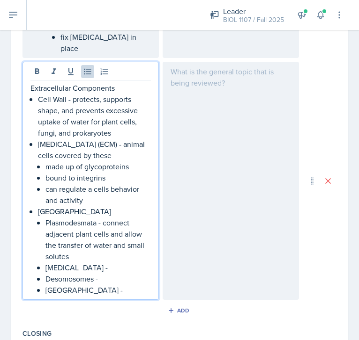
click at [290, 1] on div "Leader BIOL 1107 / Fall 2025 Leader BIOL 1107 / Spring 2025 Leader BIOL 1107 / …" at bounding box center [270, 15] width 147 height 30
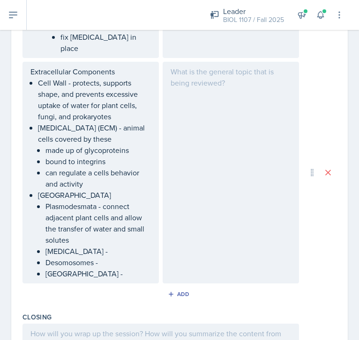
click at [117, 201] on ul "Plasmodesmata - connect adjacent plant cells and allow the transfer of water an…" at bounding box center [97, 240] width 105 height 79
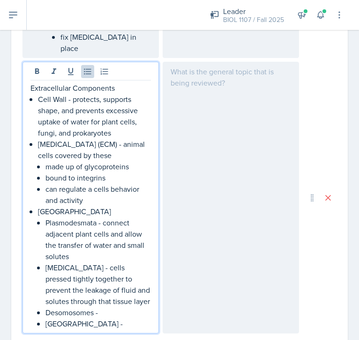
click at [109, 307] on p "Desomosomes -" at bounding box center [97, 312] width 105 height 11
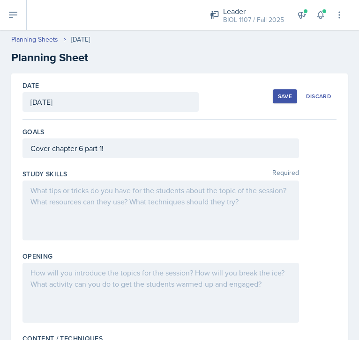
scroll to position [0, 0]
click at [287, 97] on div "Save" at bounding box center [285, 96] width 14 height 7
